Goal: Obtain resource: Download file/media

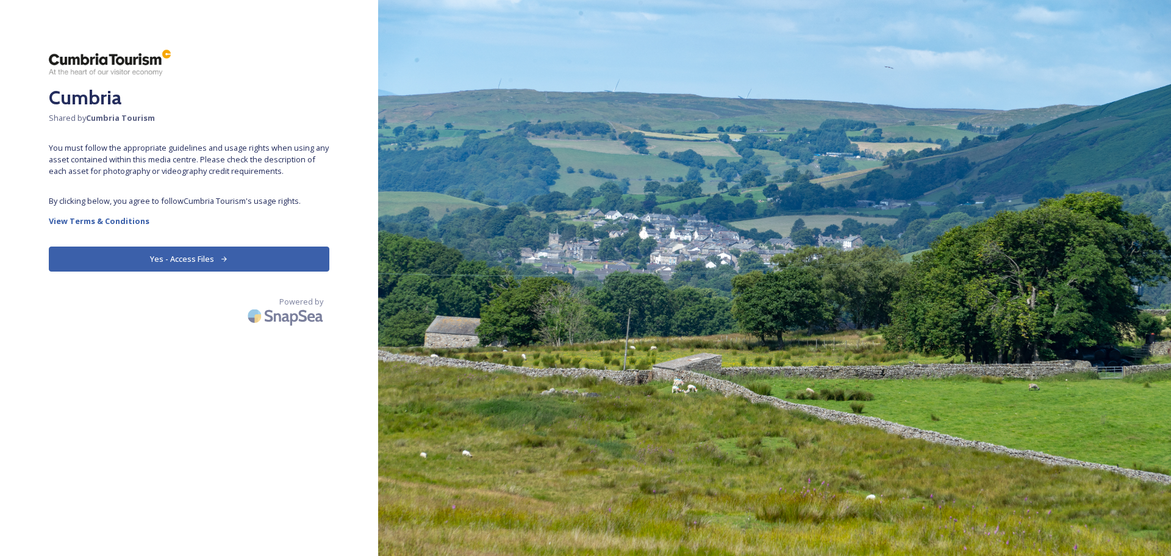
click at [216, 259] on button "Yes - Access Files" at bounding box center [189, 258] width 281 height 25
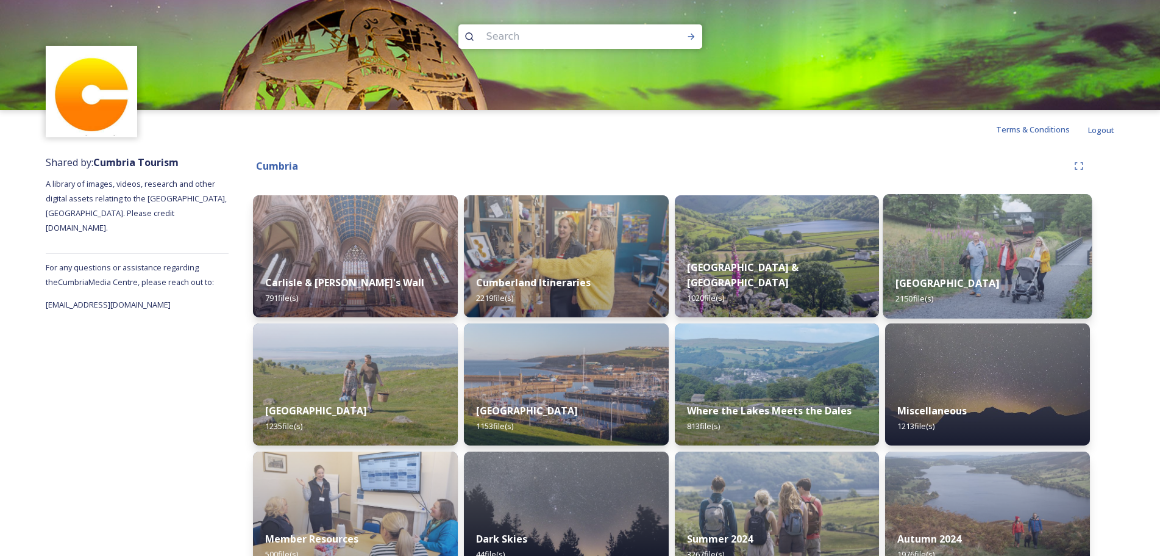
click at [992, 260] on img at bounding box center [988, 256] width 209 height 124
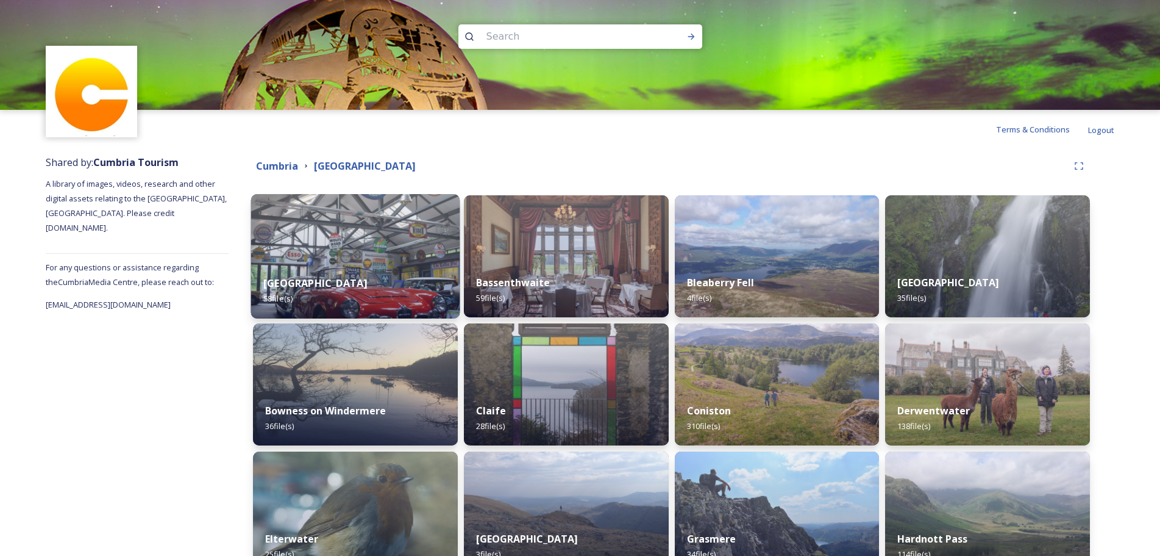
click at [409, 250] on img at bounding box center [355, 256] width 209 height 124
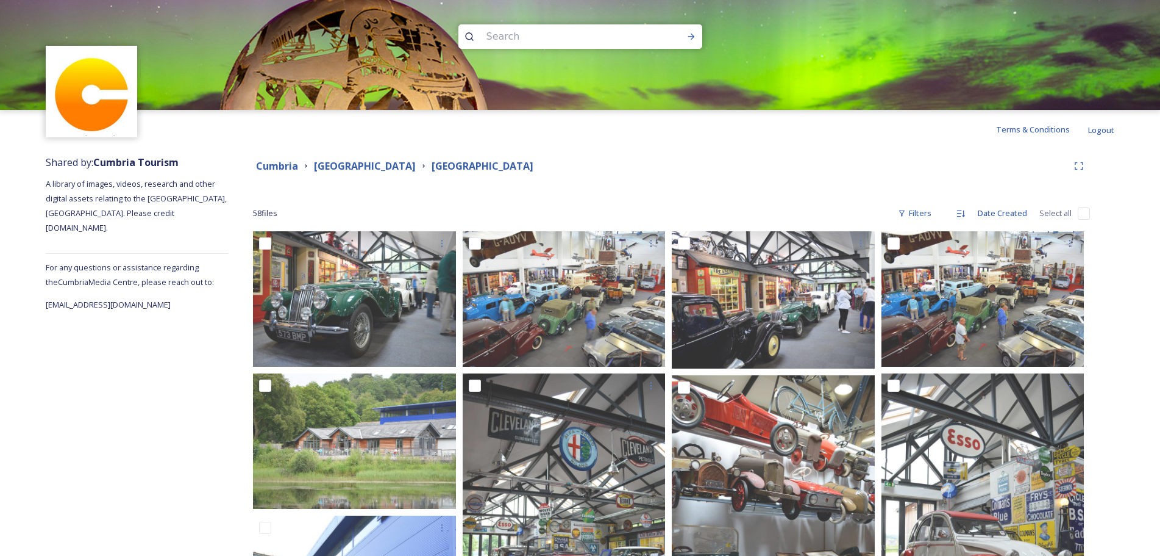
click at [1085, 214] on input "checkbox" at bounding box center [1084, 213] width 12 height 12
checkbox input "true"
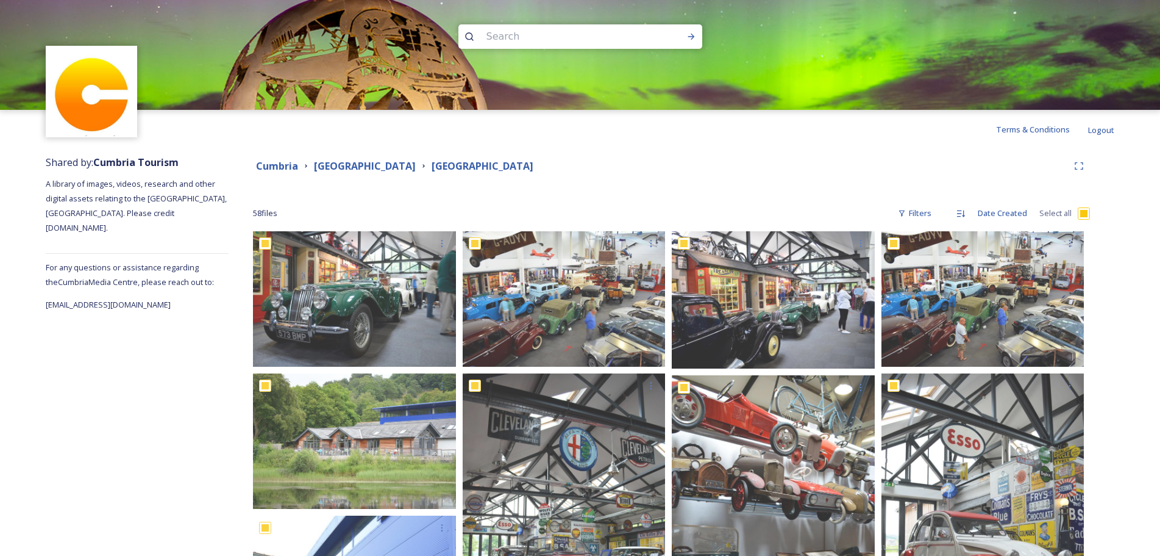
checkbox input "true"
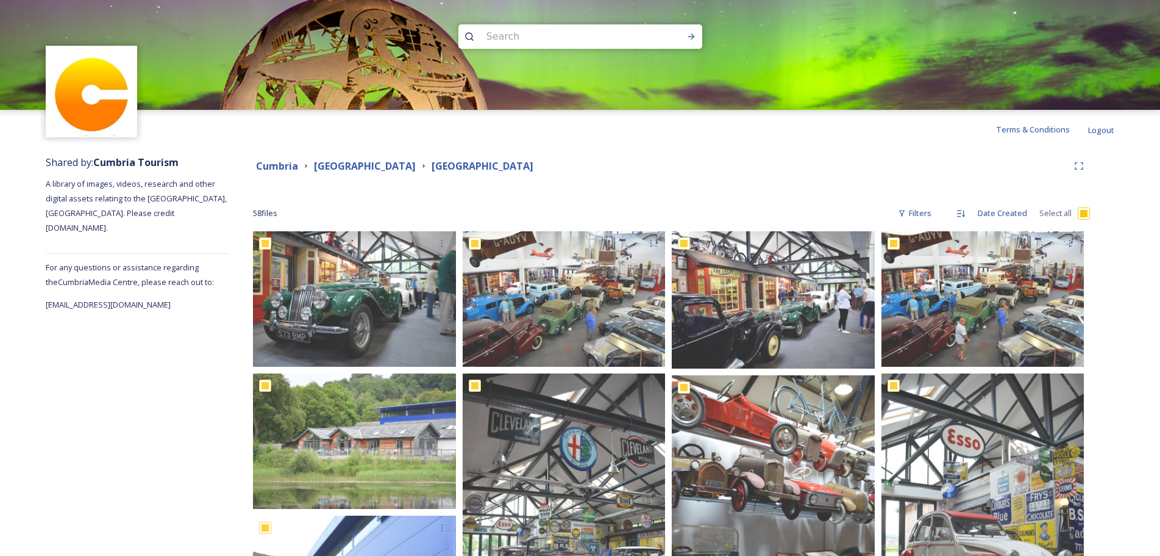
checkbox input "true"
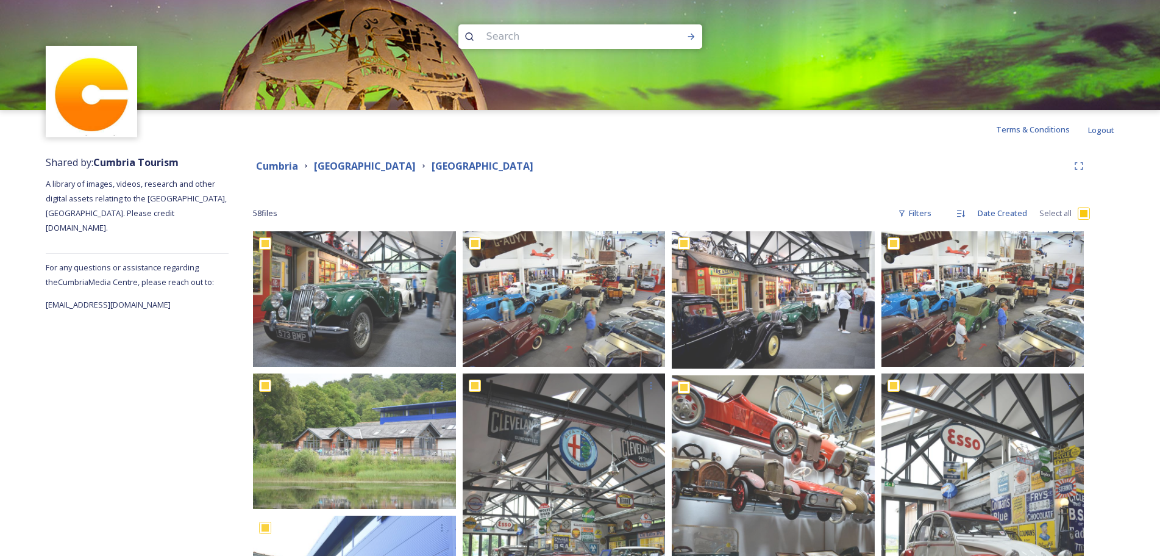
checkbox input "true"
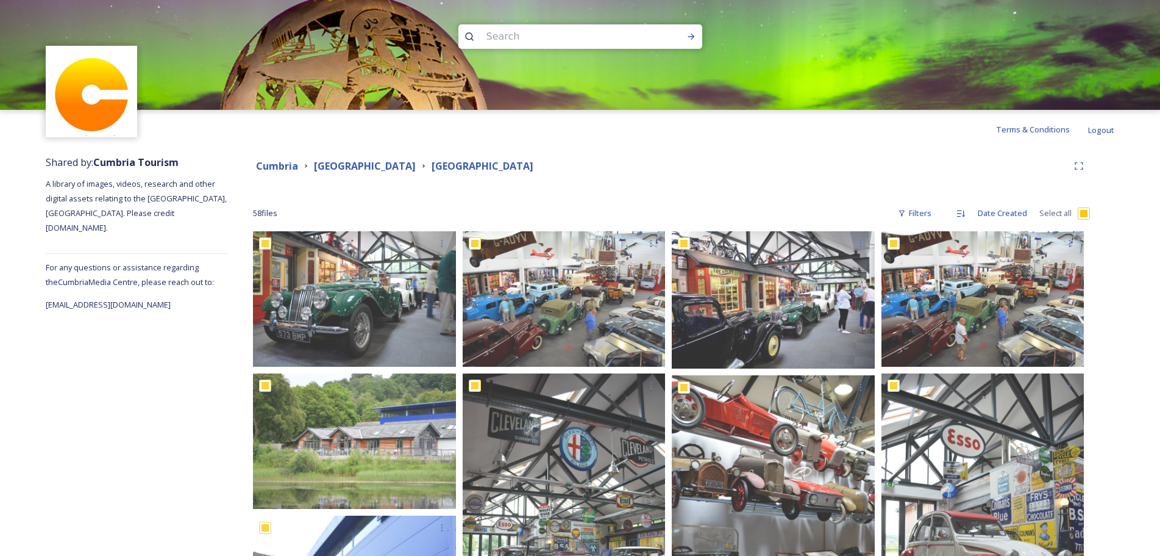
checkbox input "true"
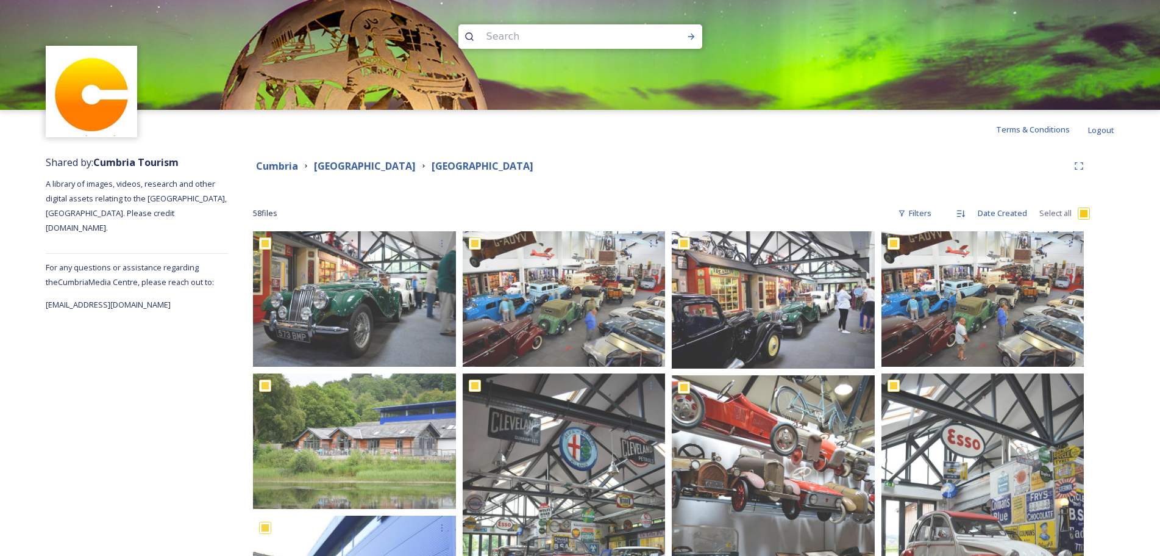
checkbox input "true"
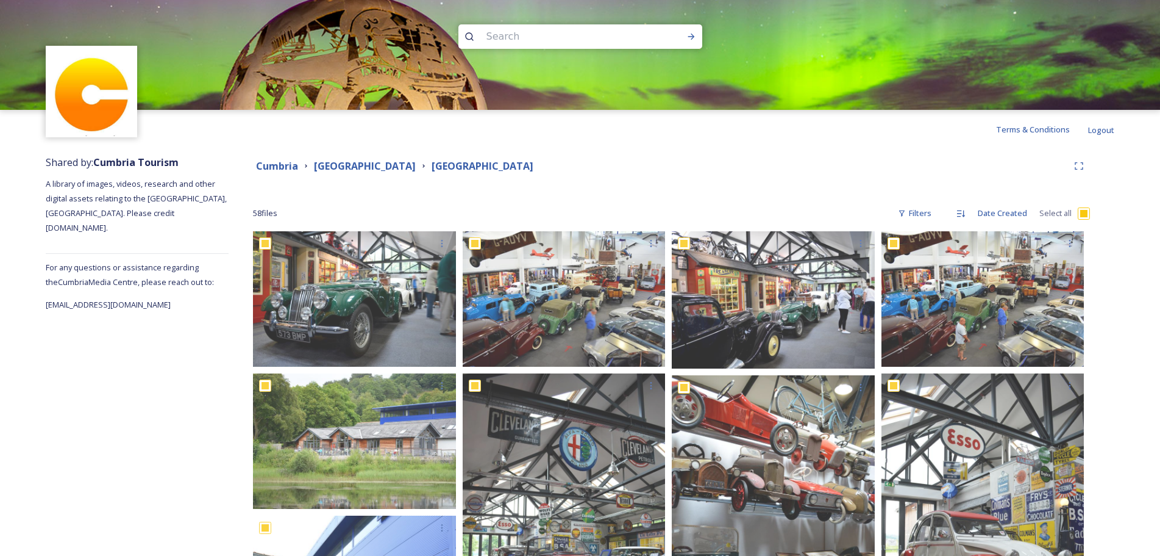
checkbox input "true"
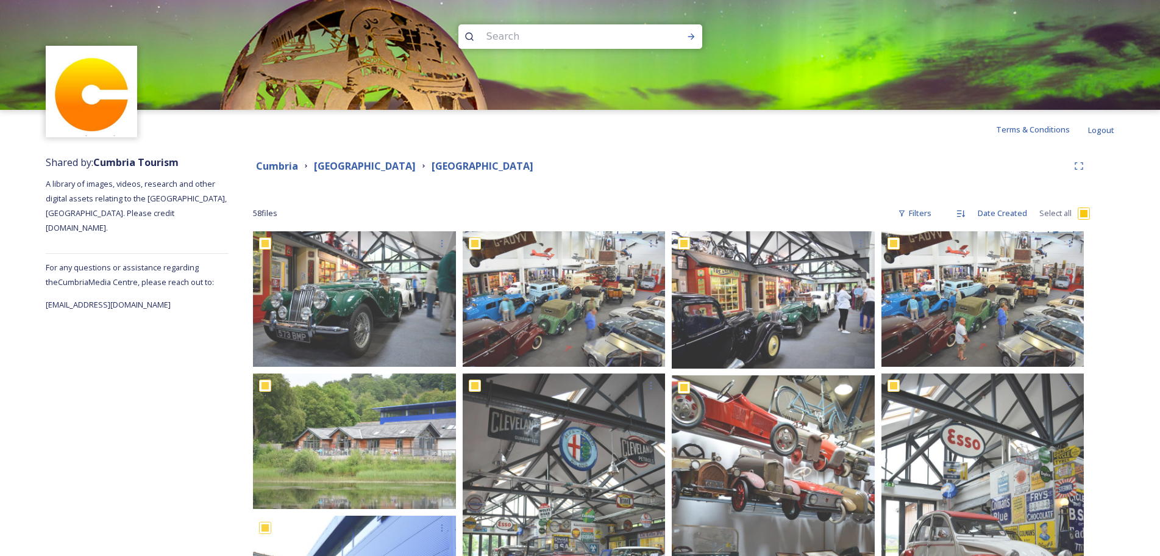
checkbox input "true"
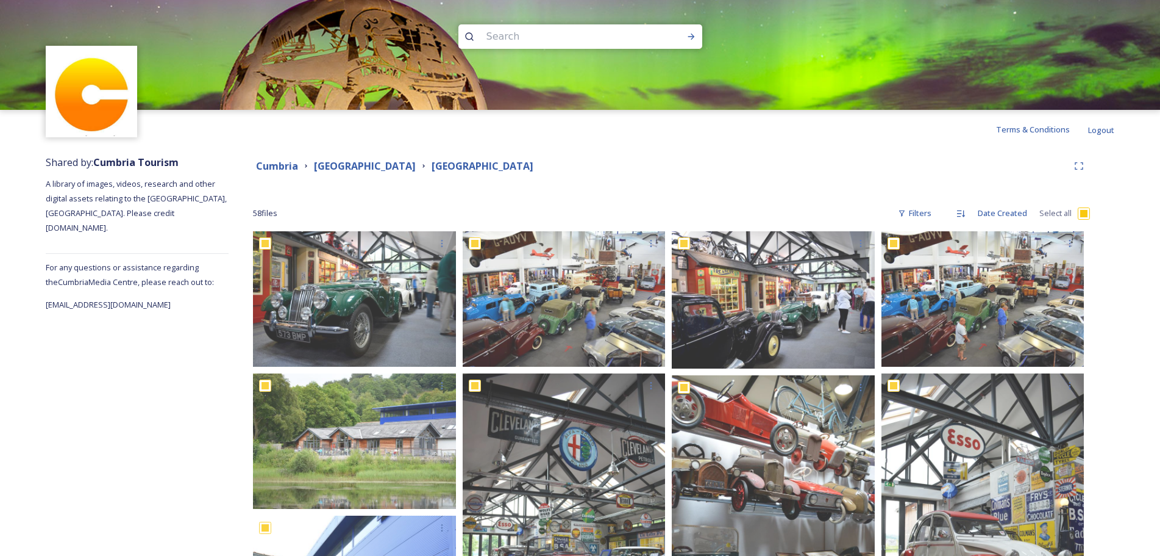
checkbox input "true"
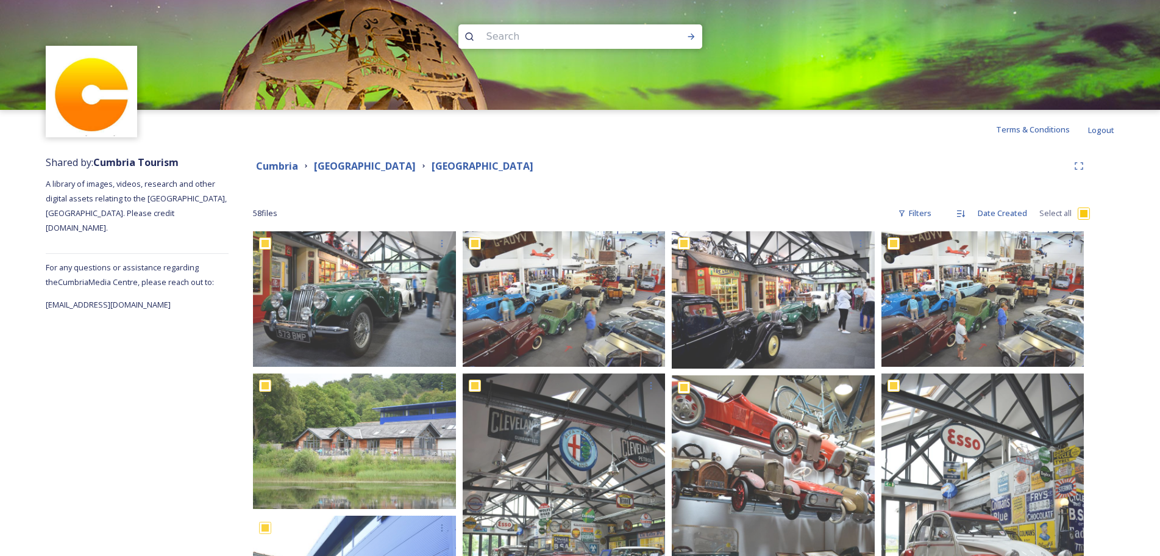
checkbox input "true"
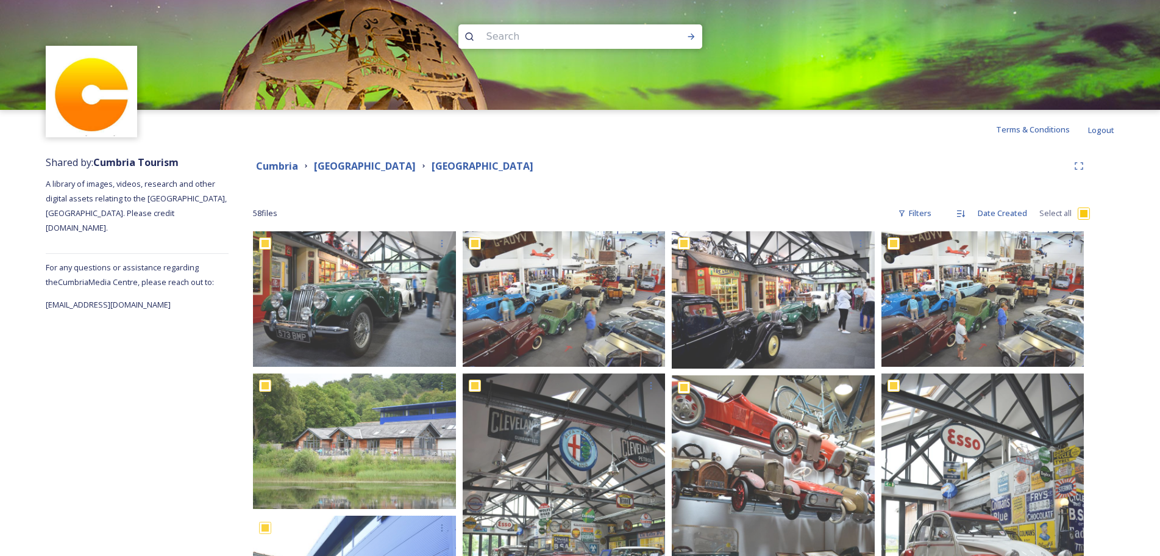
checkbox input "true"
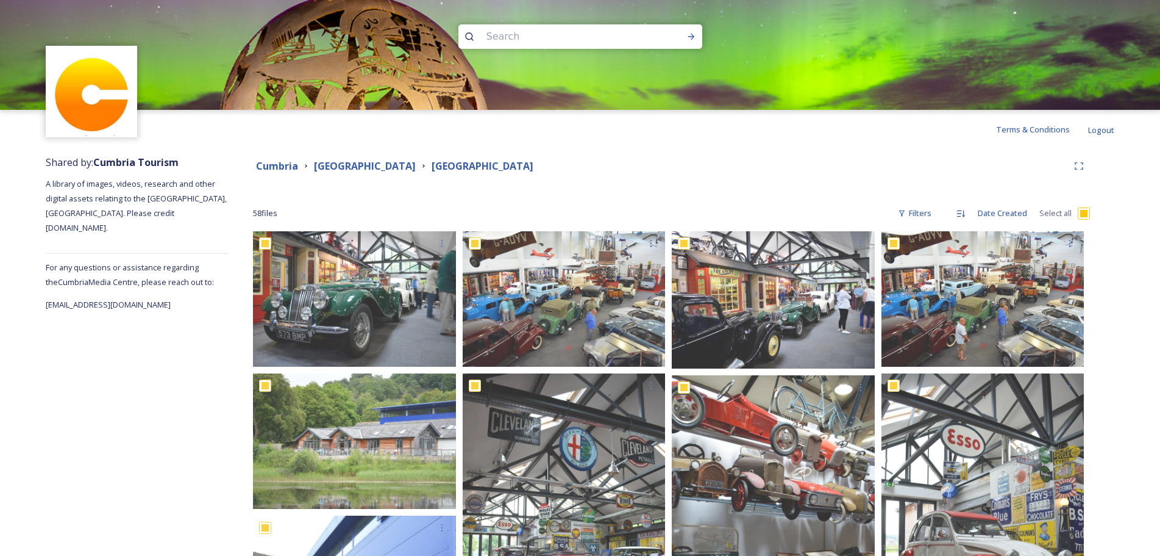
checkbox input "true"
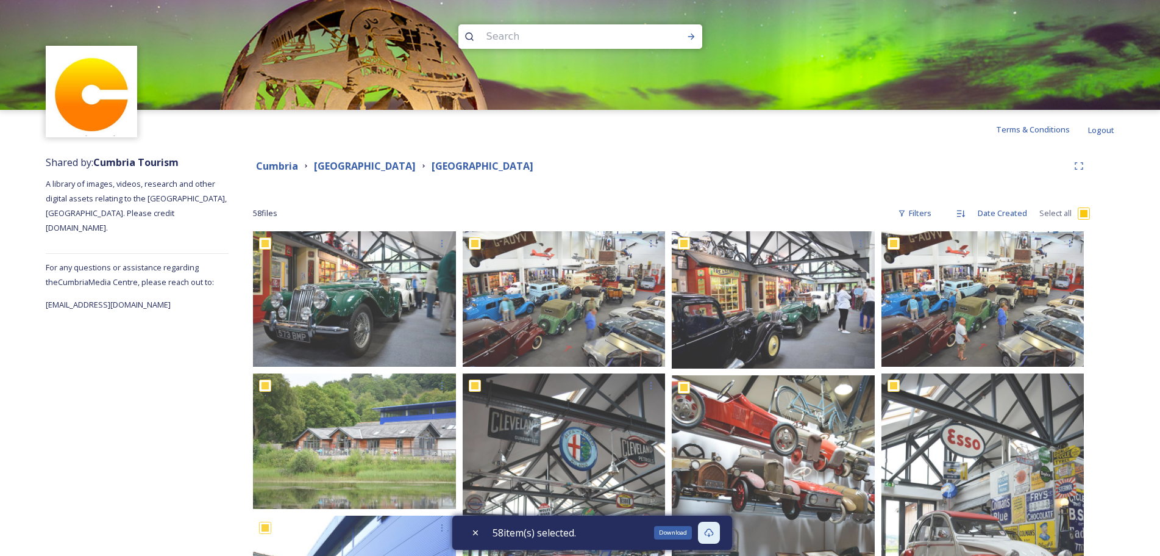
click at [714, 531] on icon at bounding box center [709, 532] width 10 height 10
click at [714, 532] on icon at bounding box center [709, 532] width 10 height 10
click at [334, 164] on strong "[GEOGRAPHIC_DATA]" at bounding box center [365, 165] width 102 height 13
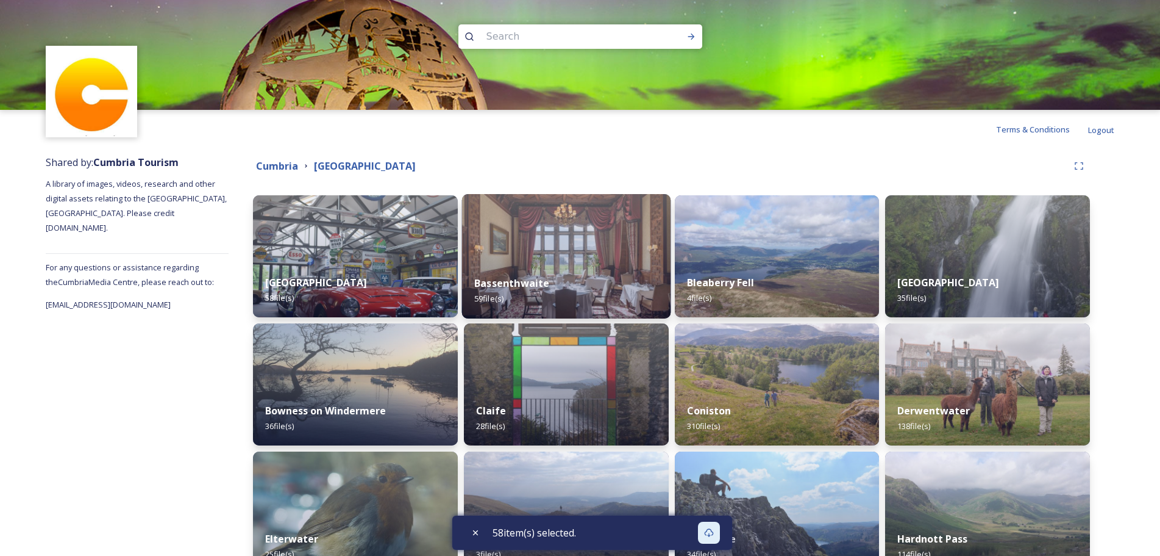
click at [538, 262] on img at bounding box center [566, 256] width 209 height 124
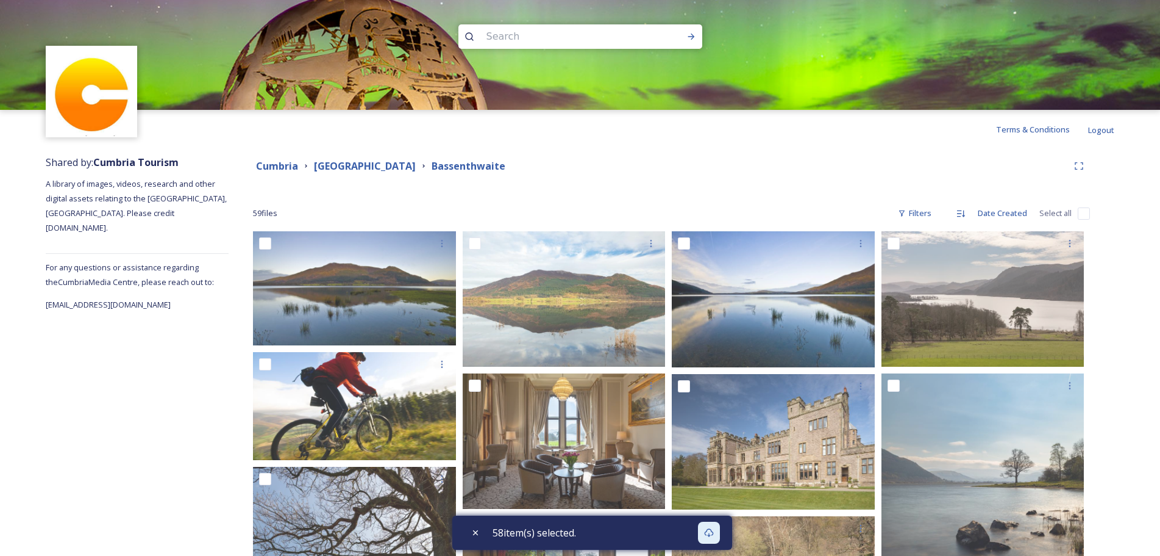
click at [1080, 214] on input "checkbox" at bounding box center [1084, 213] width 12 height 12
checkbox input "true"
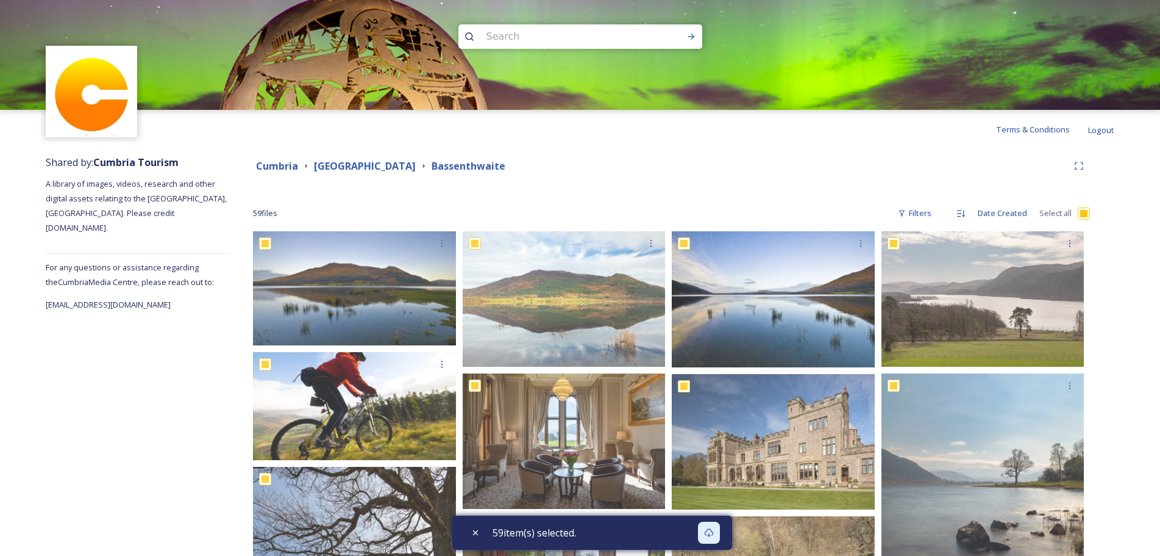
checkbox input "true"
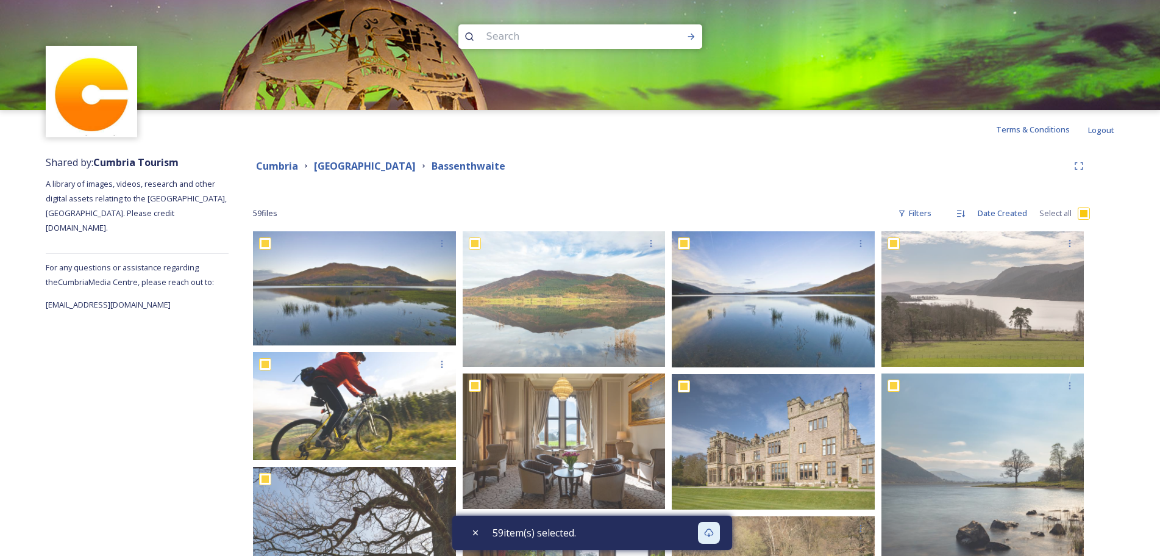
checkbox input "true"
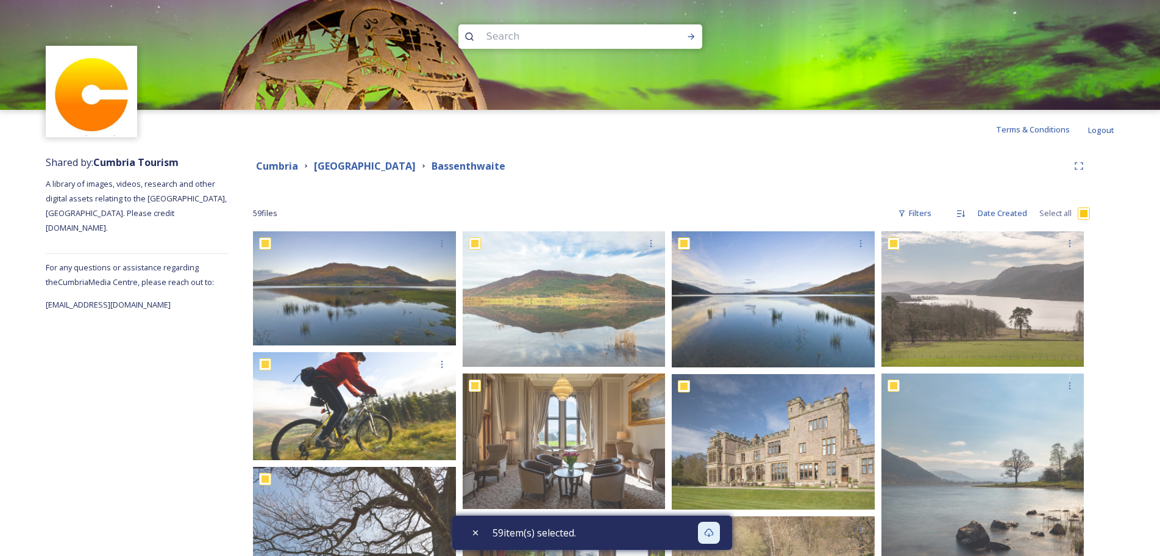
checkbox input "true"
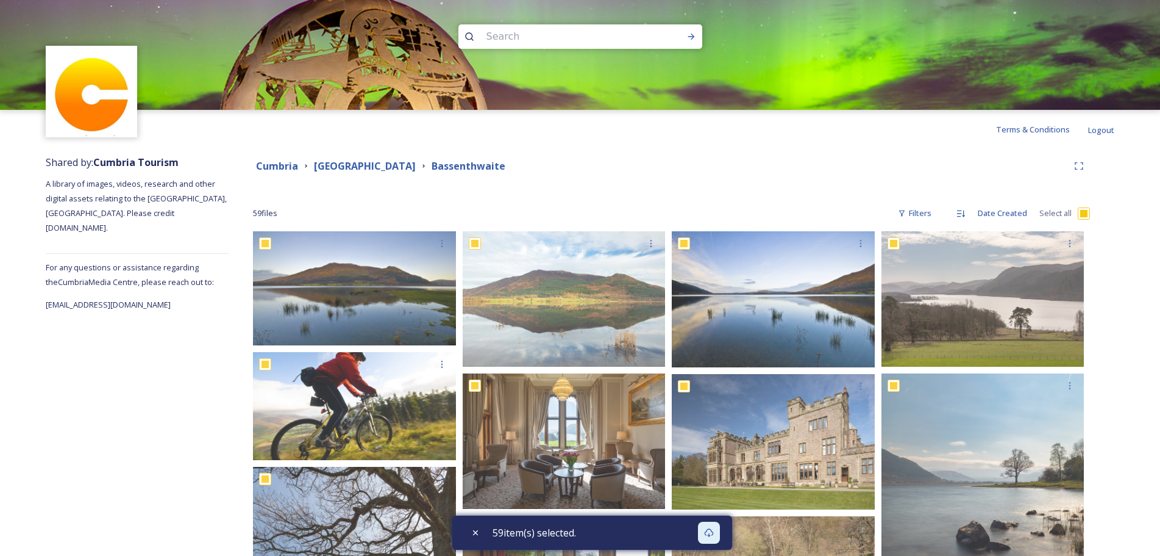
checkbox input "true"
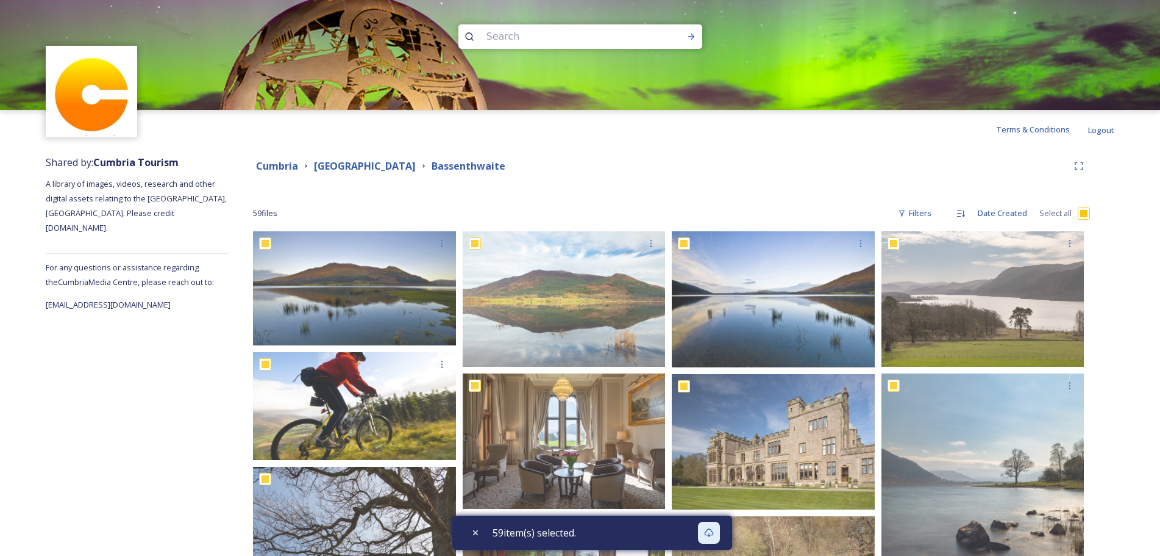
checkbox input "true"
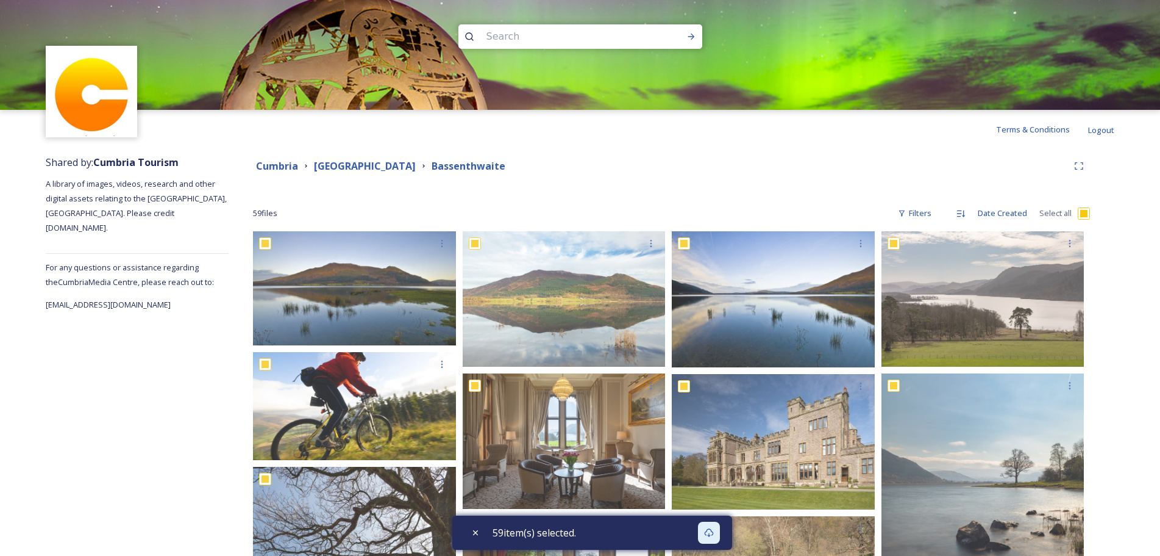
checkbox input "true"
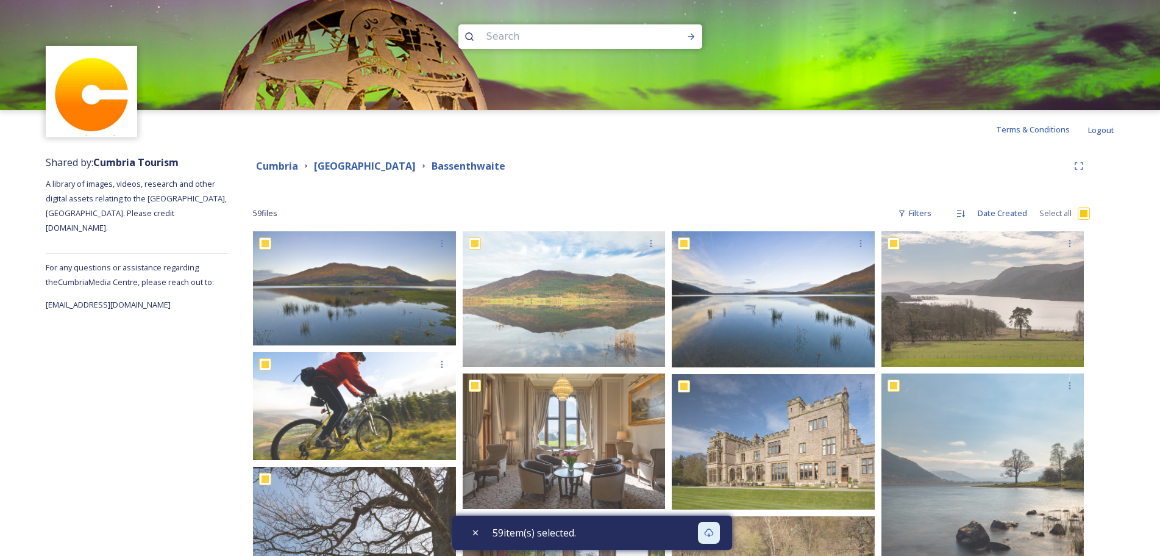
checkbox input "true"
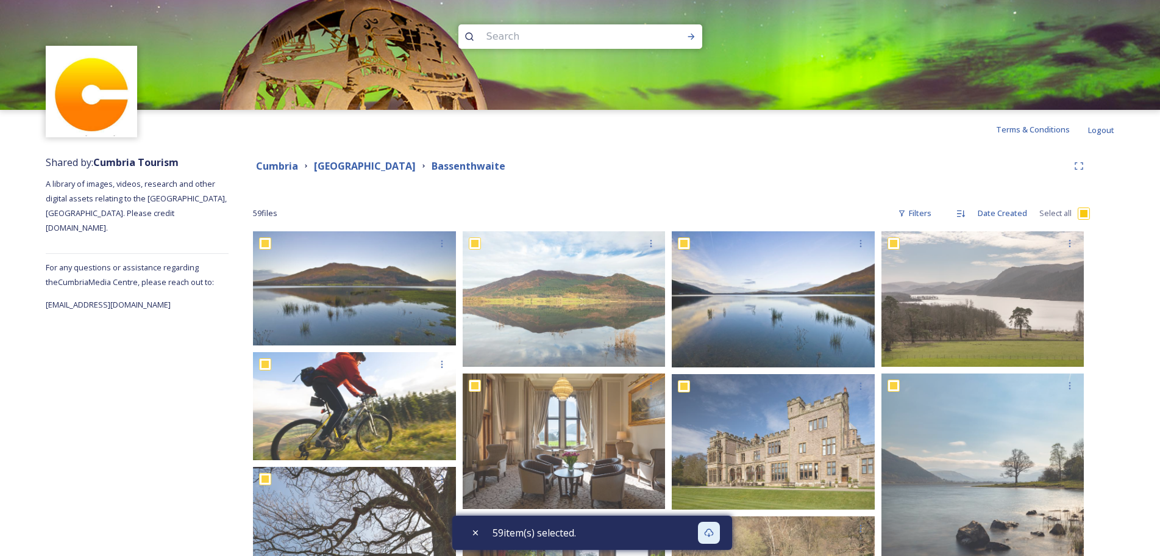
checkbox input "true"
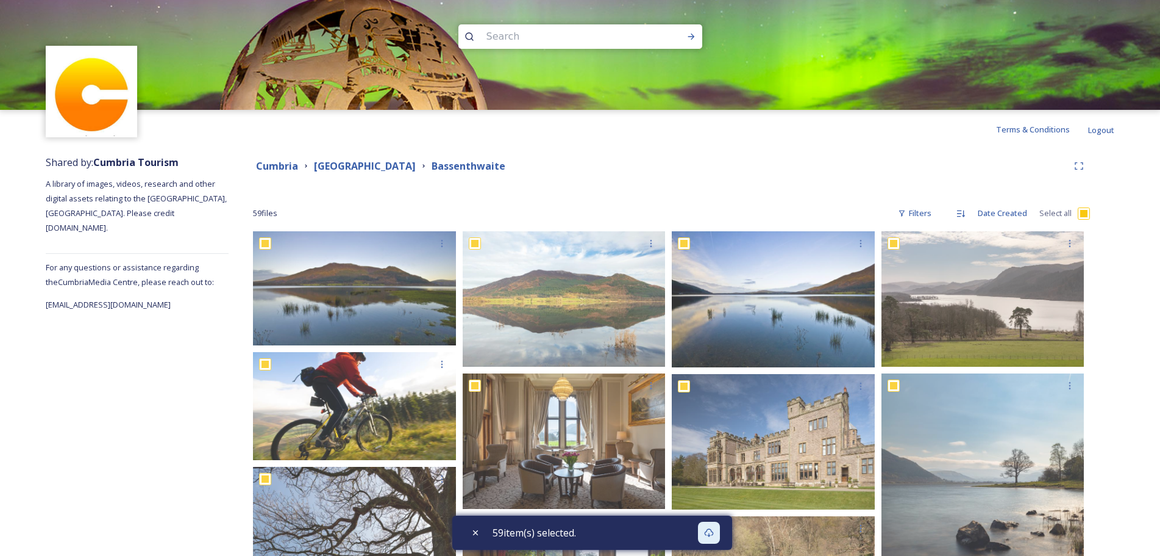
checkbox input "true"
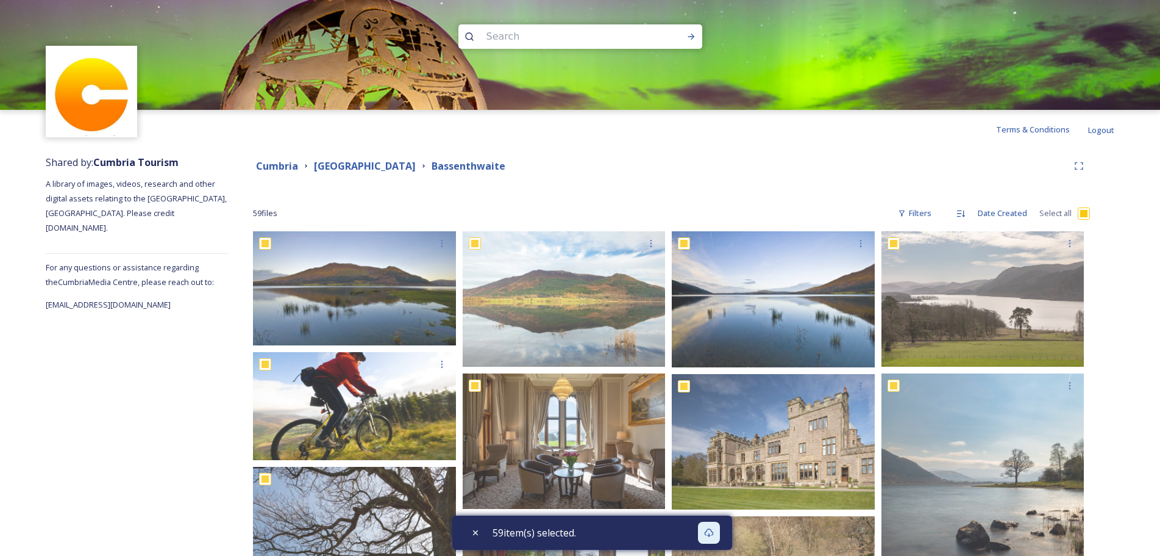
checkbox input "true"
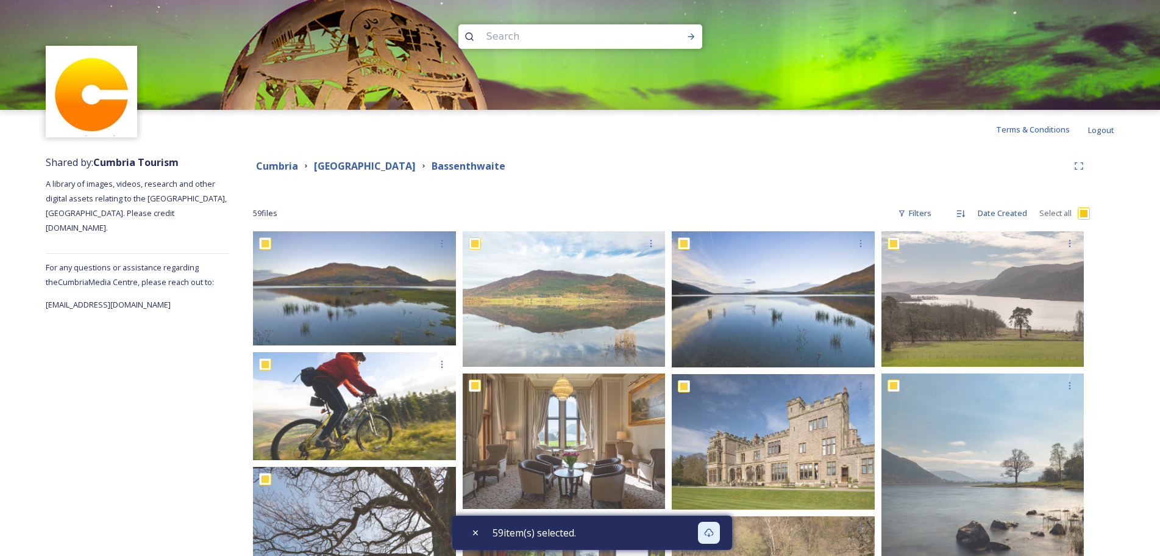
checkbox input "true"
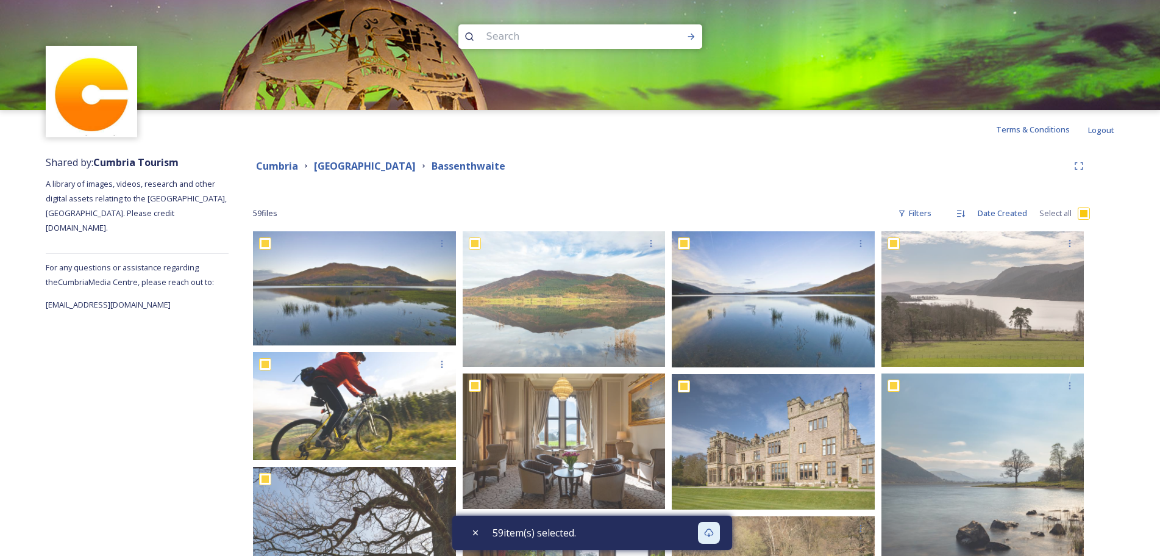
checkbox input "true"
click at [712, 534] on icon at bounding box center [709, 532] width 10 height 10
